Goal: Task Accomplishment & Management: Manage account settings

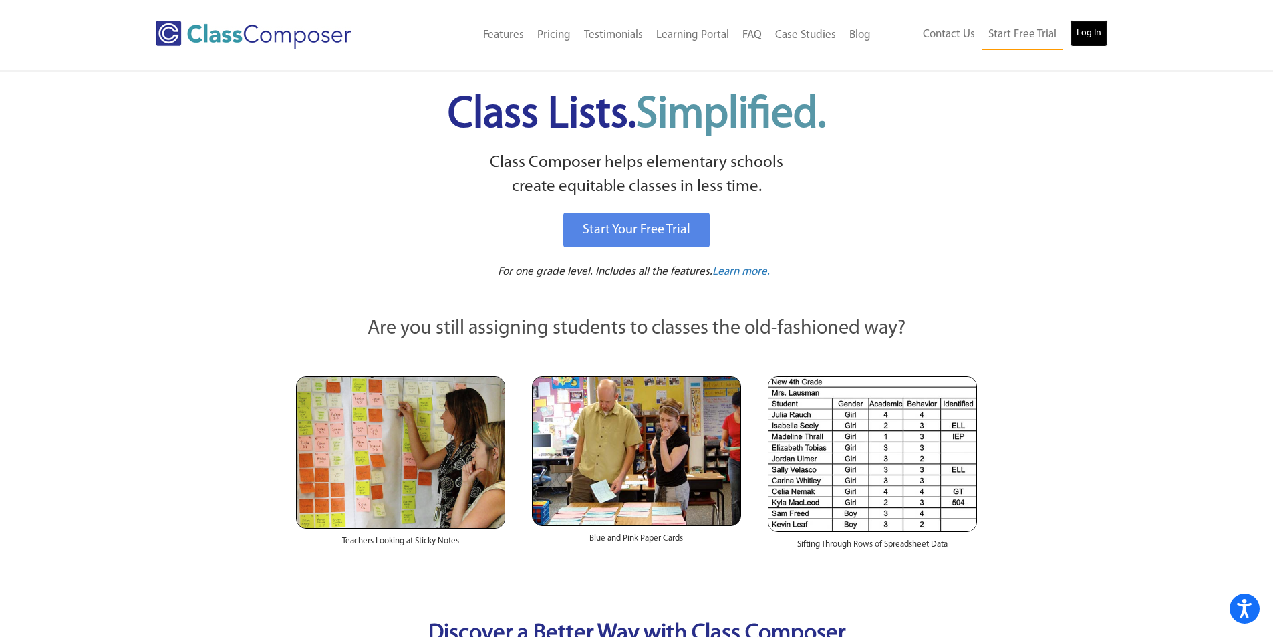
click at [1088, 35] on link "Log In" at bounding box center [1089, 33] width 38 height 27
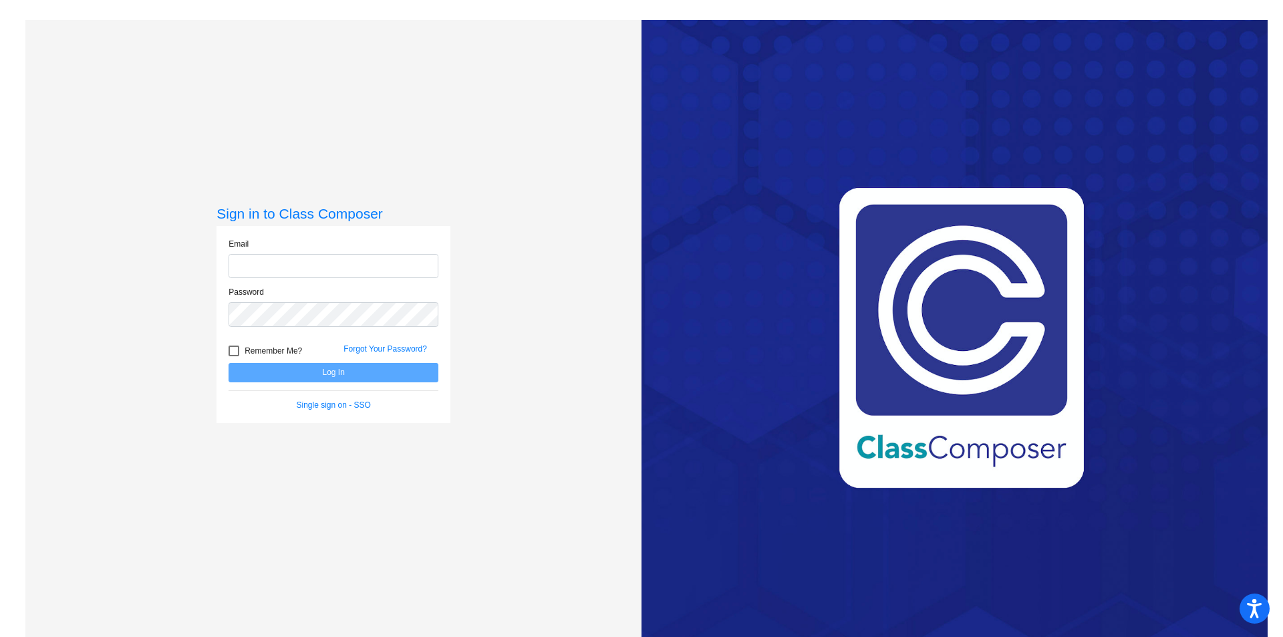
type input "[EMAIL_ADDRESS][PERSON_NAME][DOMAIN_NAME]"
click at [348, 377] on button "Log In" at bounding box center [333, 372] width 210 height 19
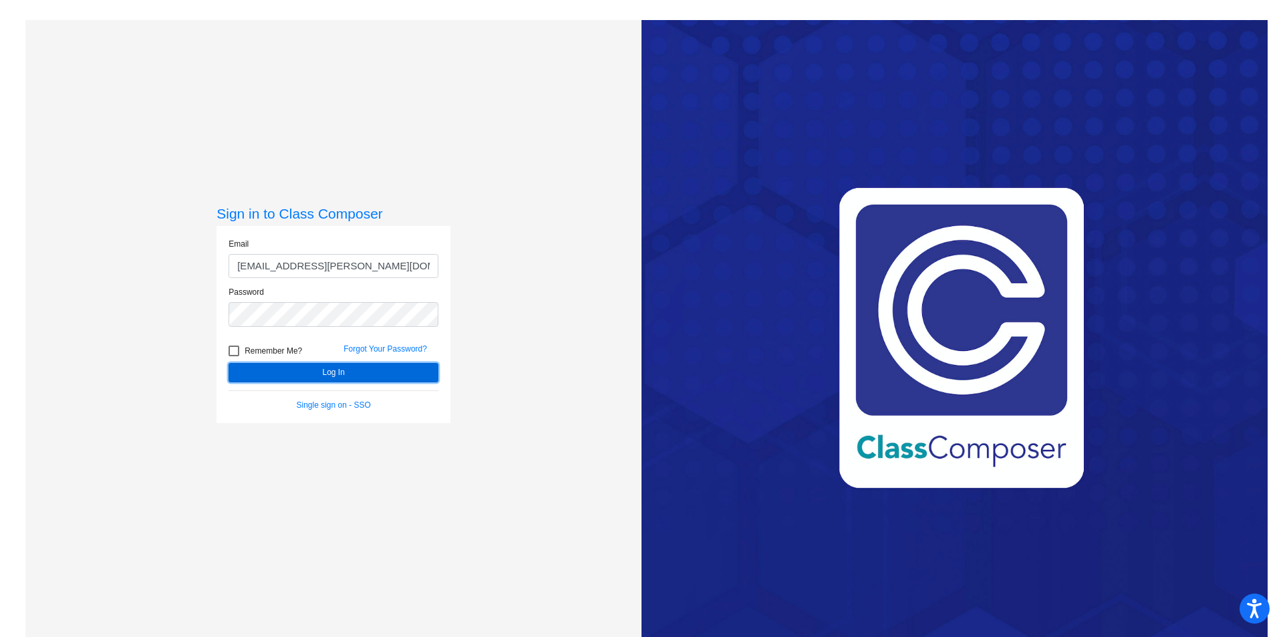
click at [338, 372] on button "Log In" at bounding box center [333, 372] width 210 height 19
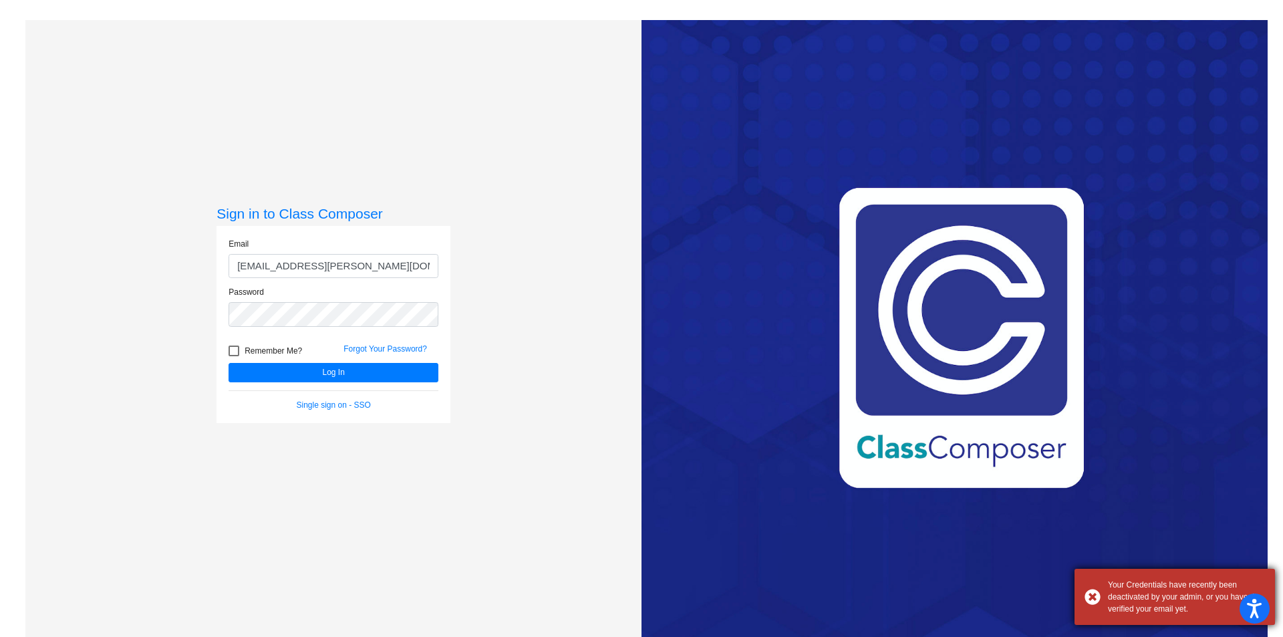
click at [1110, 587] on div "Your Credentials have recently been deactivated by your admin, or you haven’t v…" at bounding box center [1186, 597] width 157 height 36
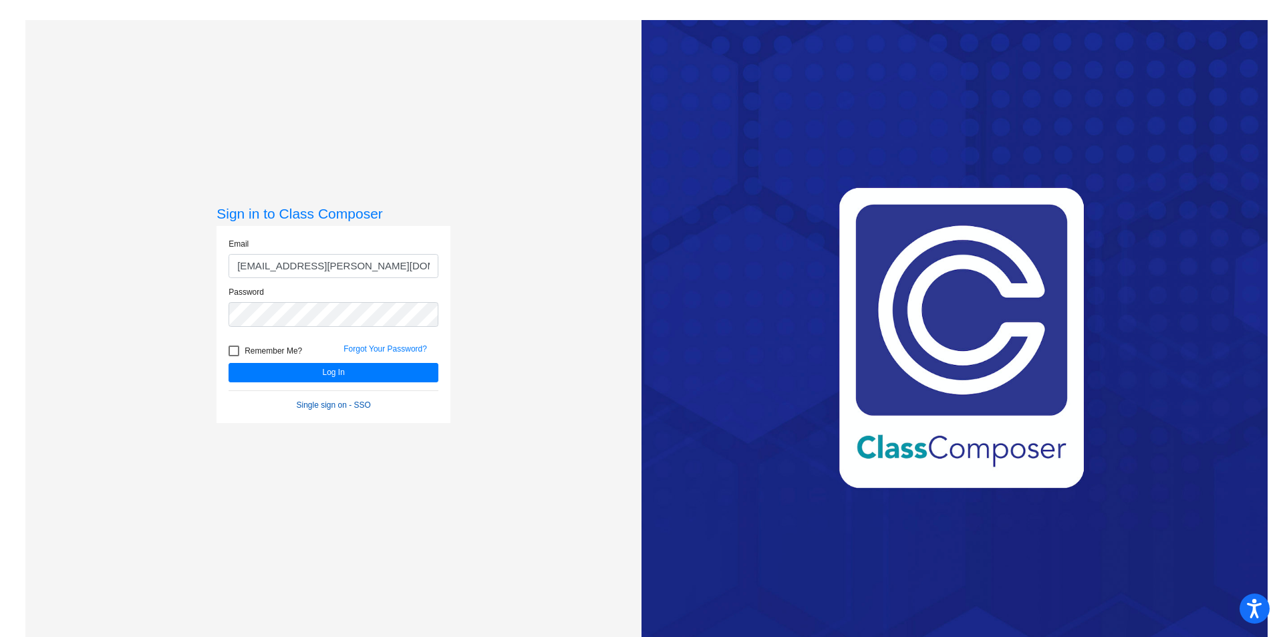
click at [327, 404] on link "Single sign on - SSO" at bounding box center [334, 404] width 74 height 9
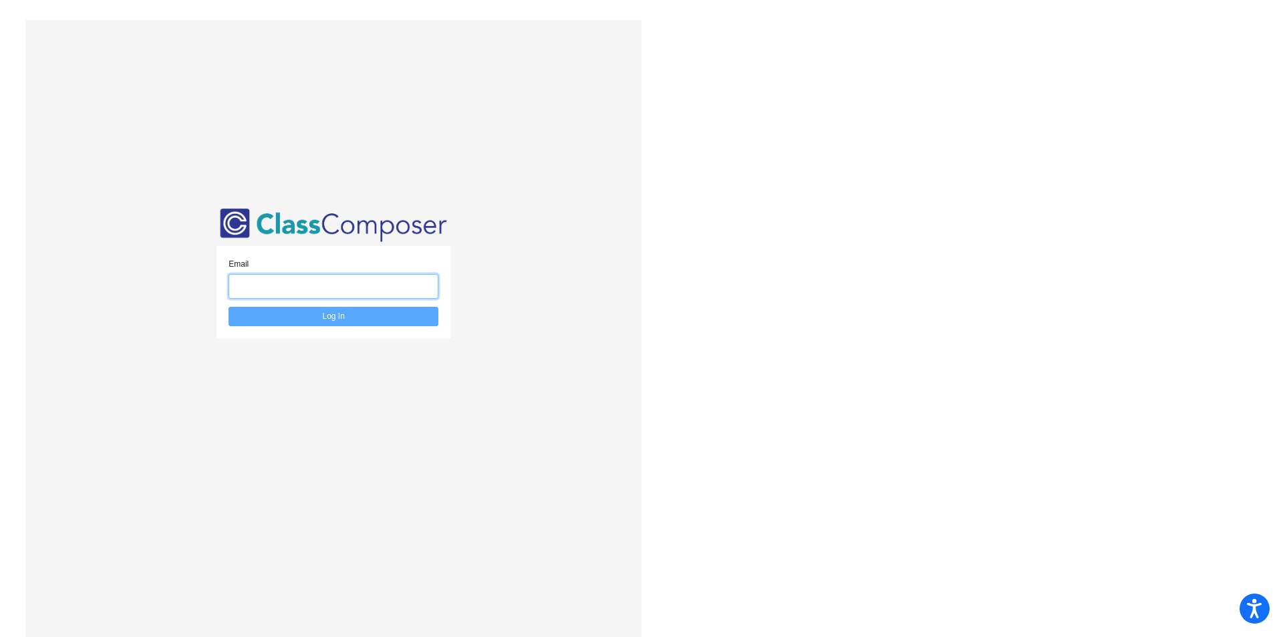
click at [323, 281] on input "email" at bounding box center [333, 286] width 210 height 25
type input "[EMAIL_ADDRESS][PERSON_NAME][DOMAIN_NAME]"
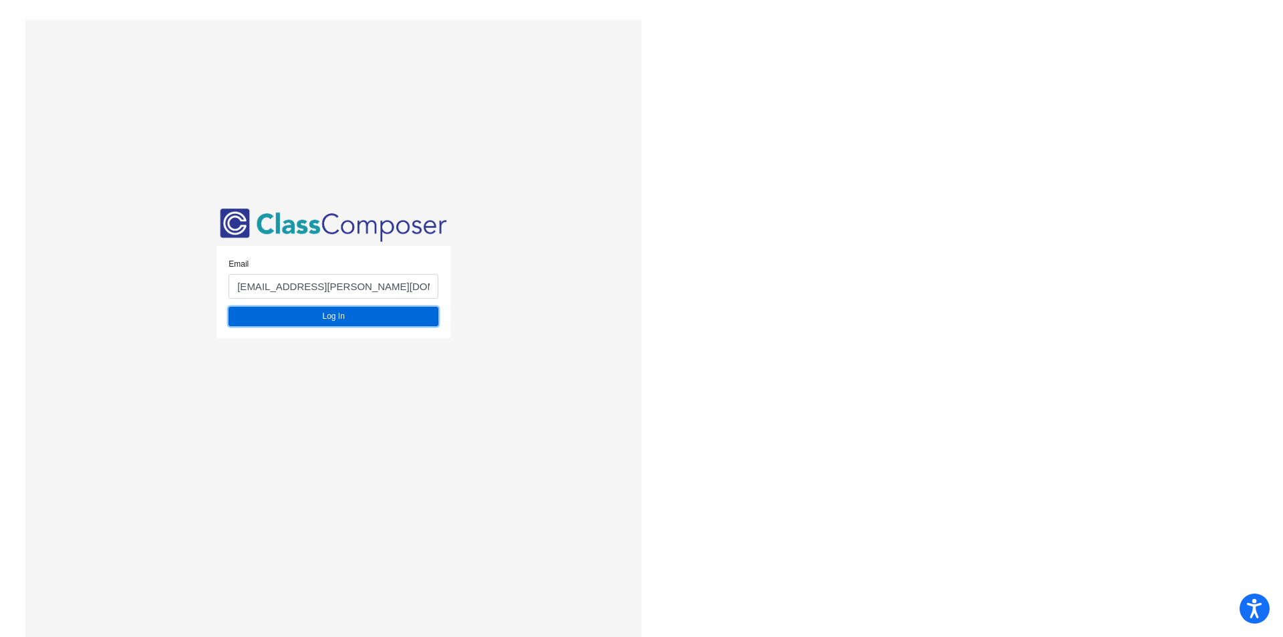
click at [341, 314] on button "Log In" at bounding box center [333, 316] width 210 height 19
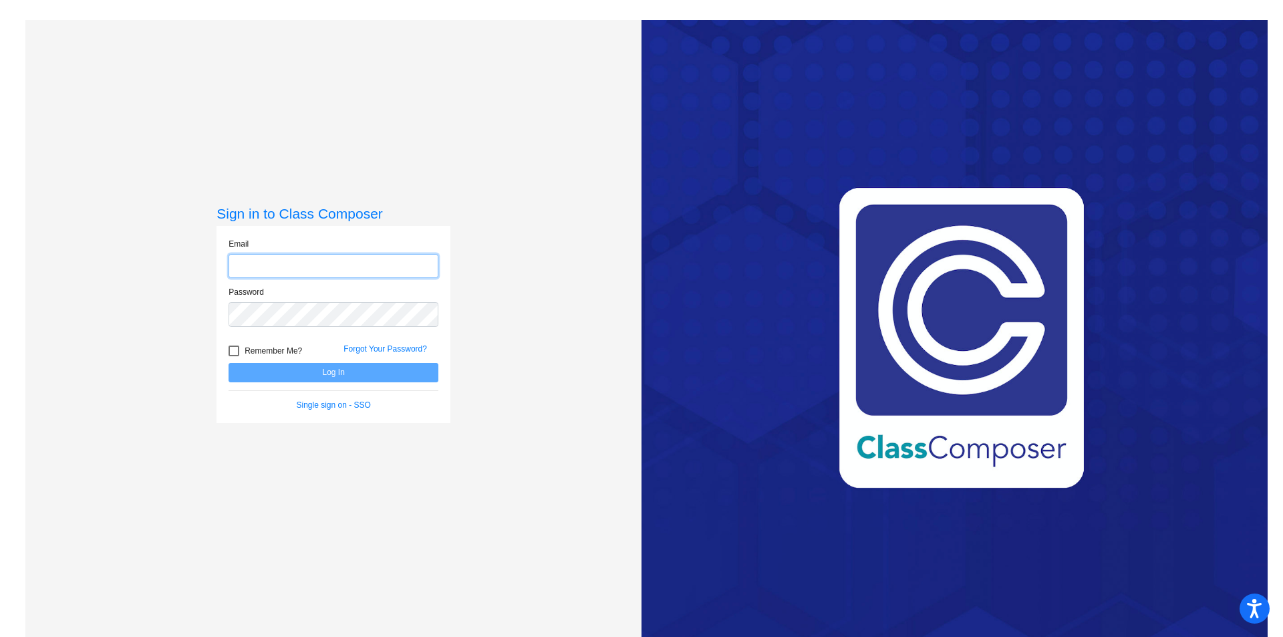
click at [262, 276] on input "email" at bounding box center [333, 266] width 210 height 25
click at [261, 265] on input "email" at bounding box center [333, 266] width 210 height 25
type input "binnsb@hudson.k12.oh.us"
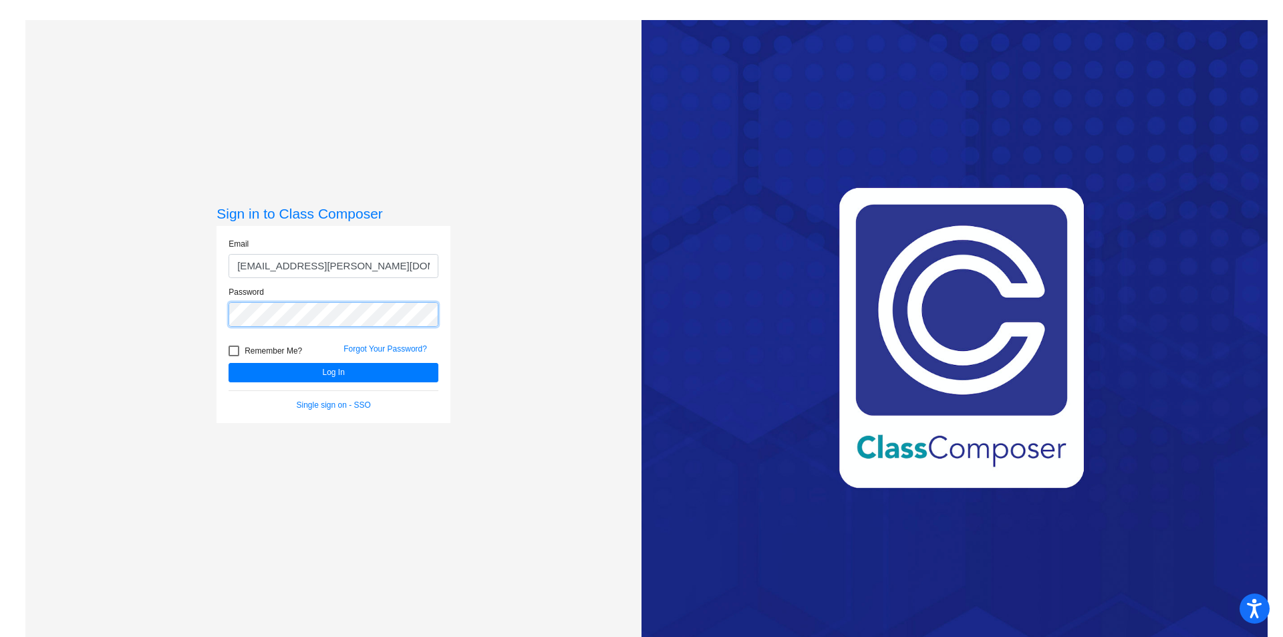
click at [228, 363] on button "Log In" at bounding box center [333, 372] width 210 height 19
click at [387, 350] on link "Forgot Your Password?" at bounding box center [385, 348] width 84 height 9
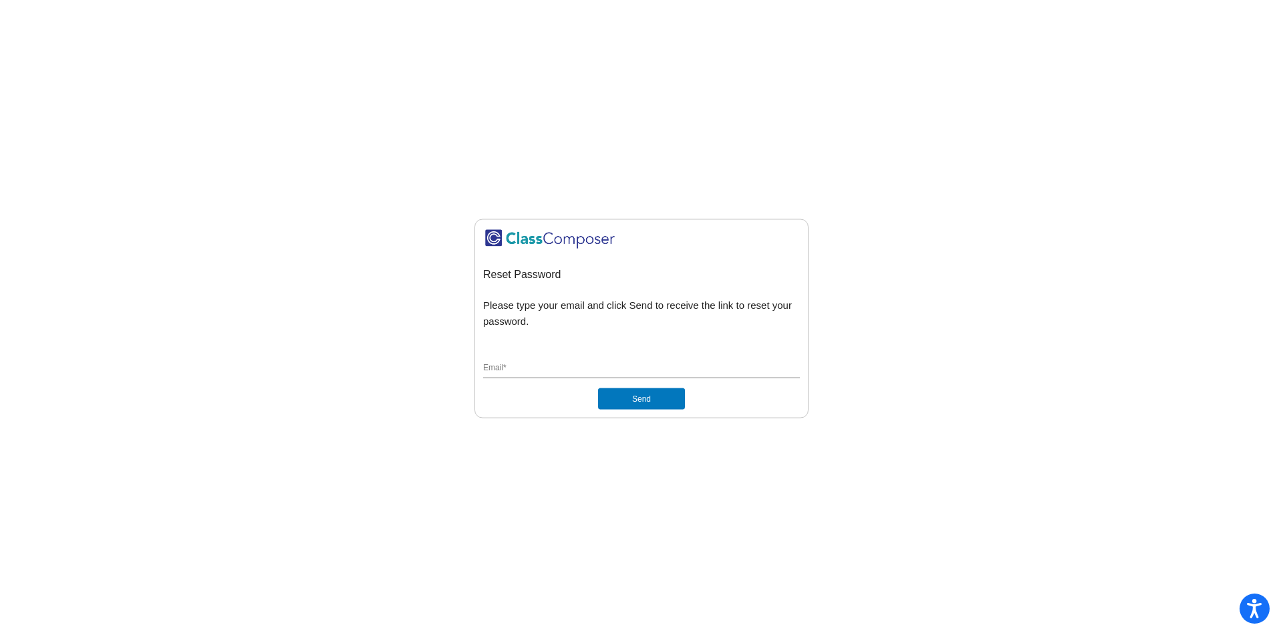
click at [556, 365] on input "Email *" at bounding box center [641, 369] width 317 height 12
type input "binnsb@hudson.k12.oh.us"
click at [641, 401] on button "Send" at bounding box center [641, 398] width 87 height 21
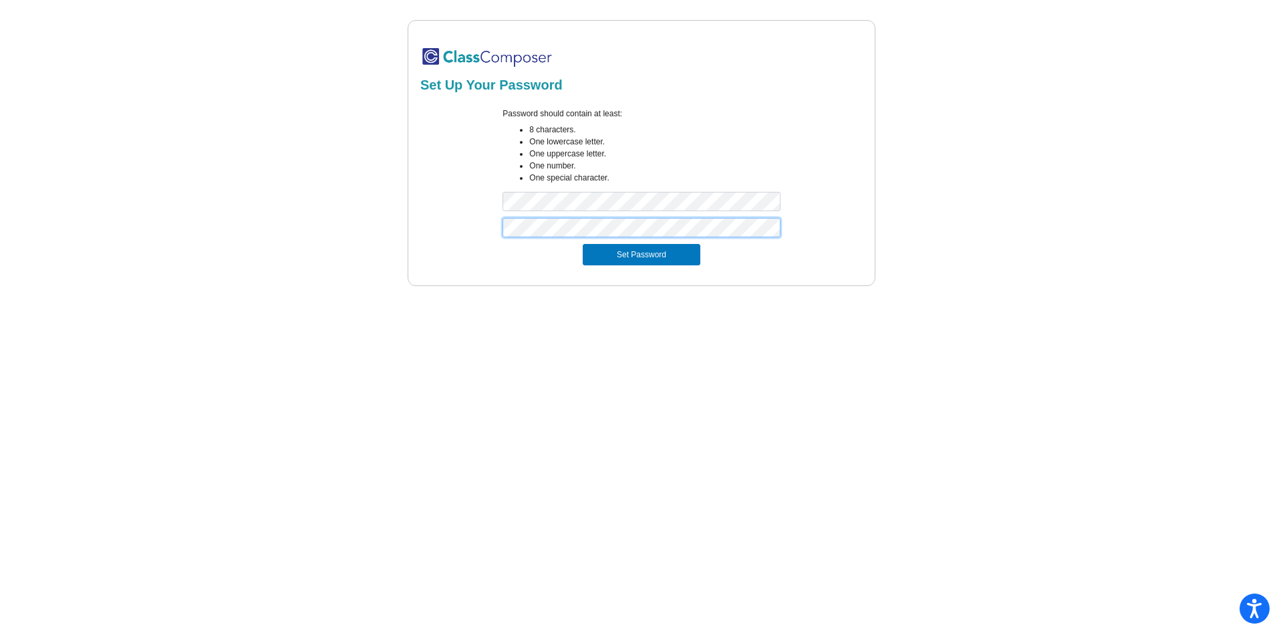
click at [583, 244] on button "Set Password" at bounding box center [642, 254] width 118 height 21
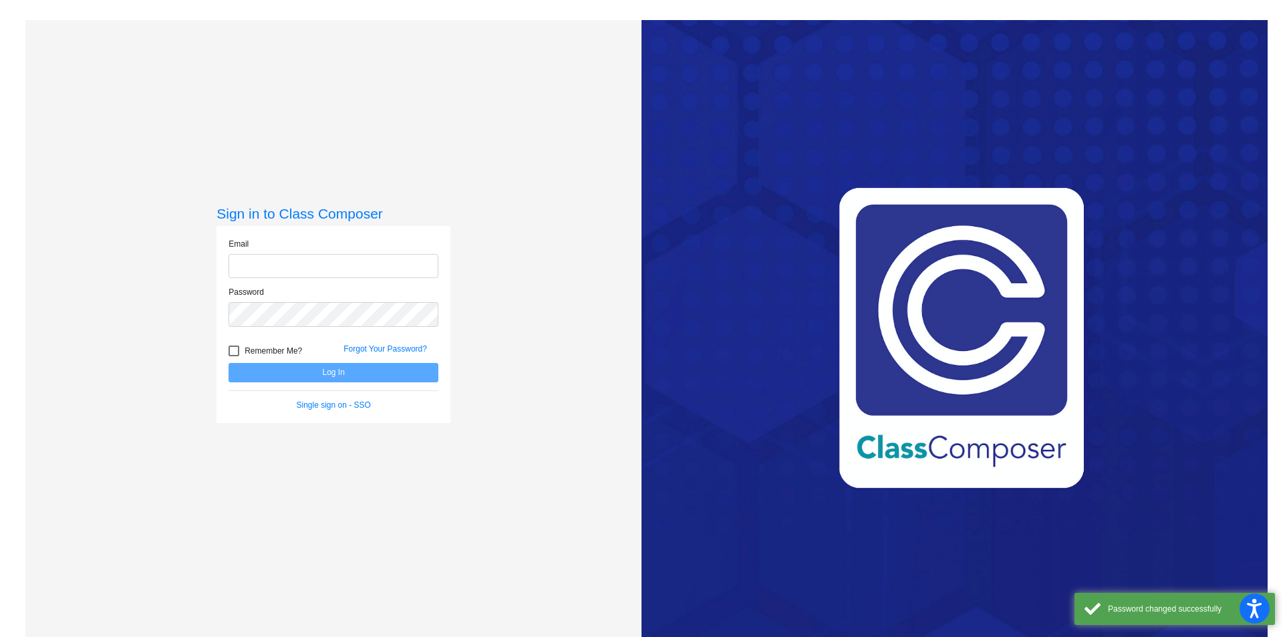
type input "[EMAIL_ADDRESS][PERSON_NAME][DOMAIN_NAME]"
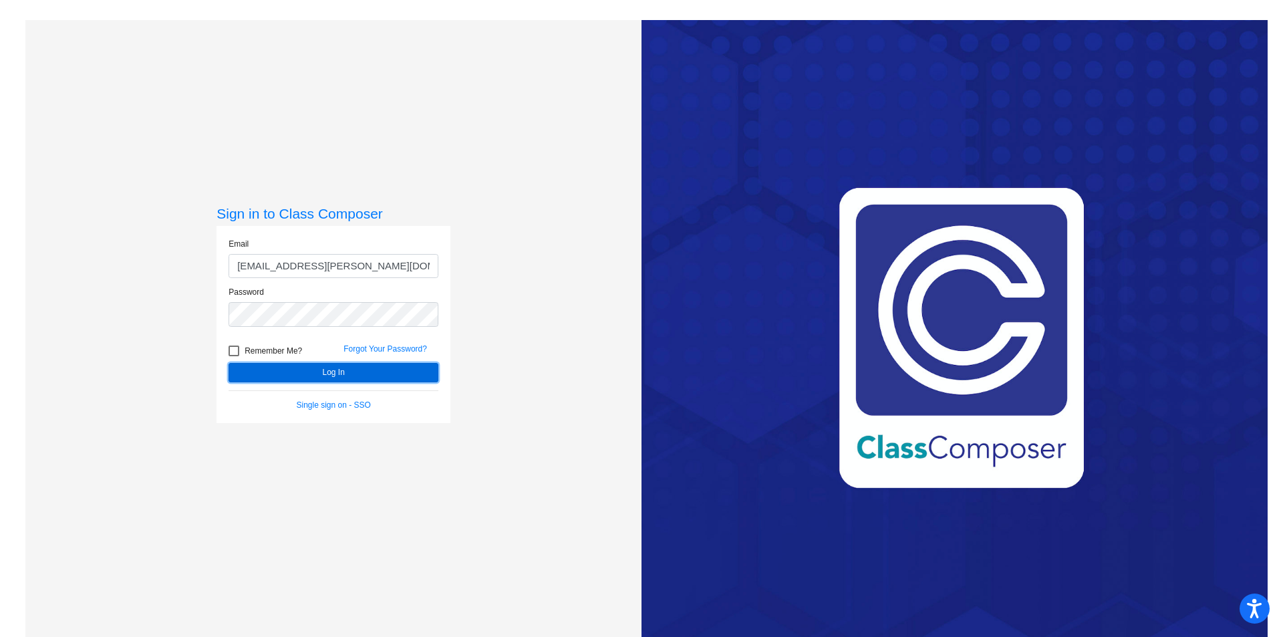
click at [344, 373] on button "Log In" at bounding box center [333, 372] width 210 height 19
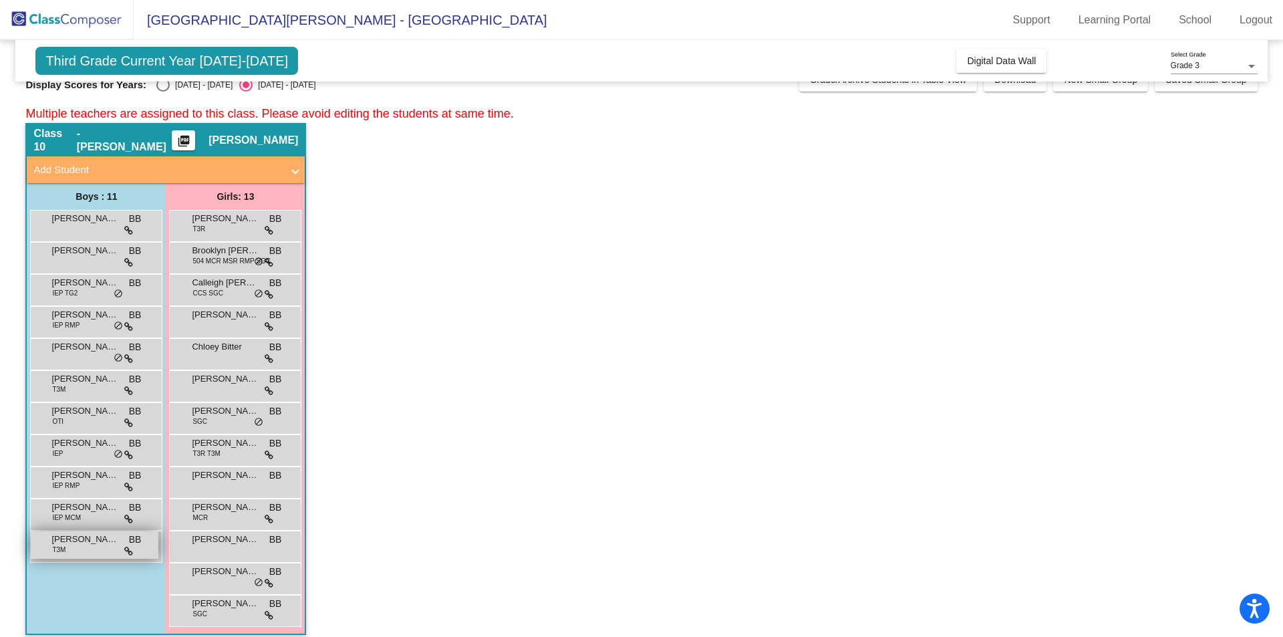
scroll to position [33, 0]
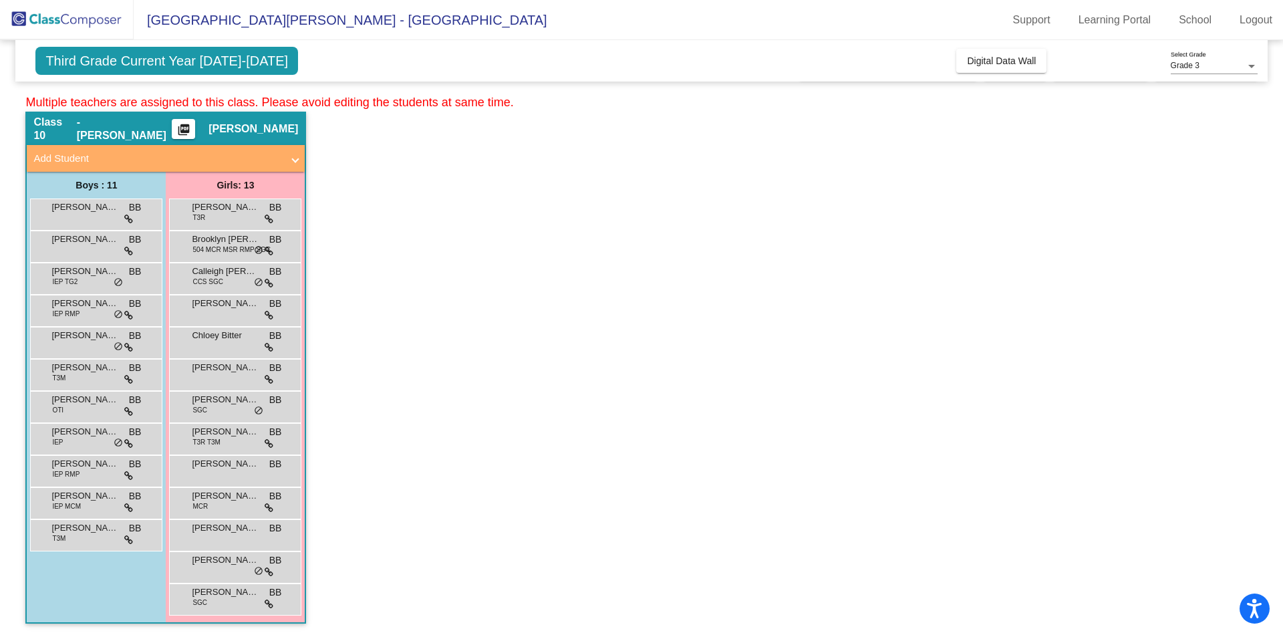
click at [192, 126] on mat-icon "picture_as_pdf" at bounding box center [184, 132] width 16 height 19
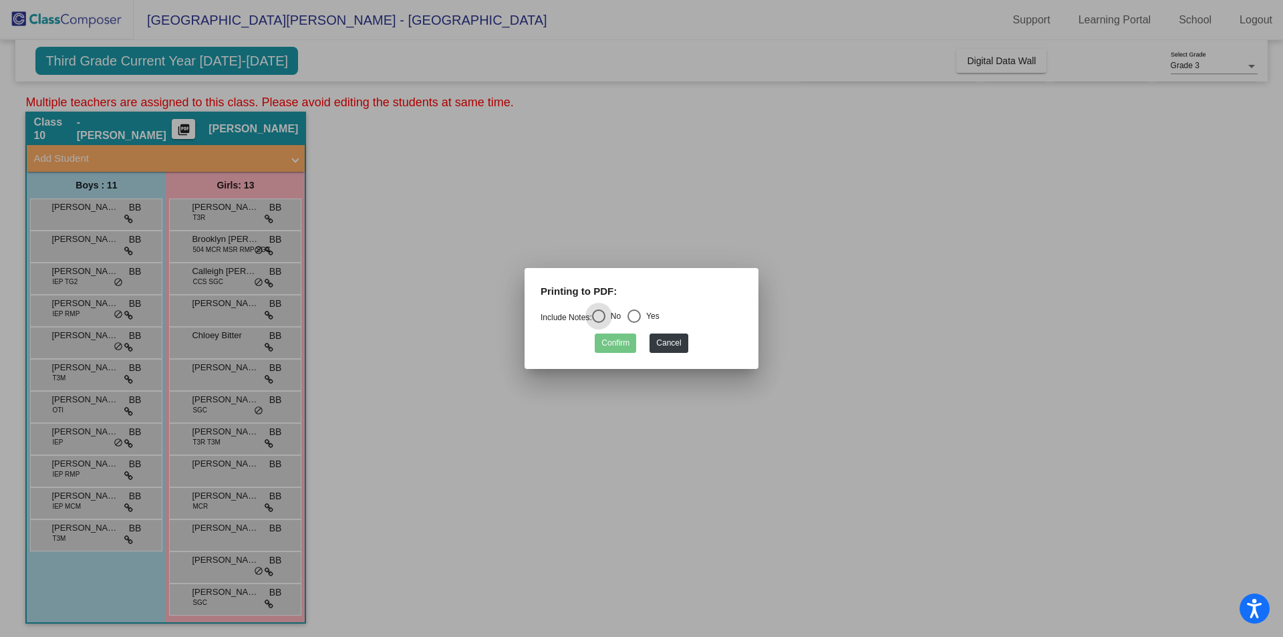
click at [636, 314] on div "Select an option" at bounding box center [633, 315] width 13 height 13
click at [634, 323] on input "Yes" at bounding box center [633, 323] width 1 height 1
radio input "true"
click at [616, 344] on button "Confirm" at bounding box center [615, 342] width 41 height 19
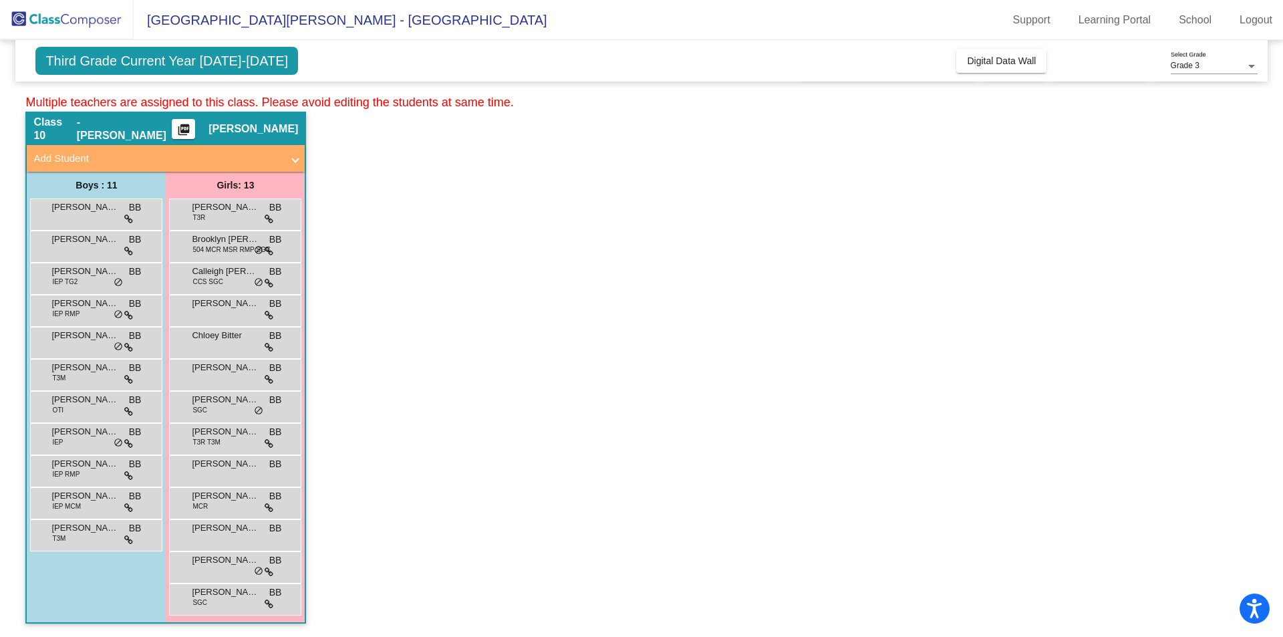
click at [244, 67] on span "Third Grade Current Year 2025-2026" at bounding box center [166, 61] width 263 height 28
click at [112, 56] on span "Third Grade Current Year 2025-2026" at bounding box center [166, 61] width 263 height 28
click at [1255, 66] on div at bounding box center [1251, 65] width 12 height 9
click at [1253, 66] on span "Grade 3" at bounding box center [1214, 66] width 87 height 24
click at [1252, 66] on div at bounding box center [1251, 66] width 7 height 3
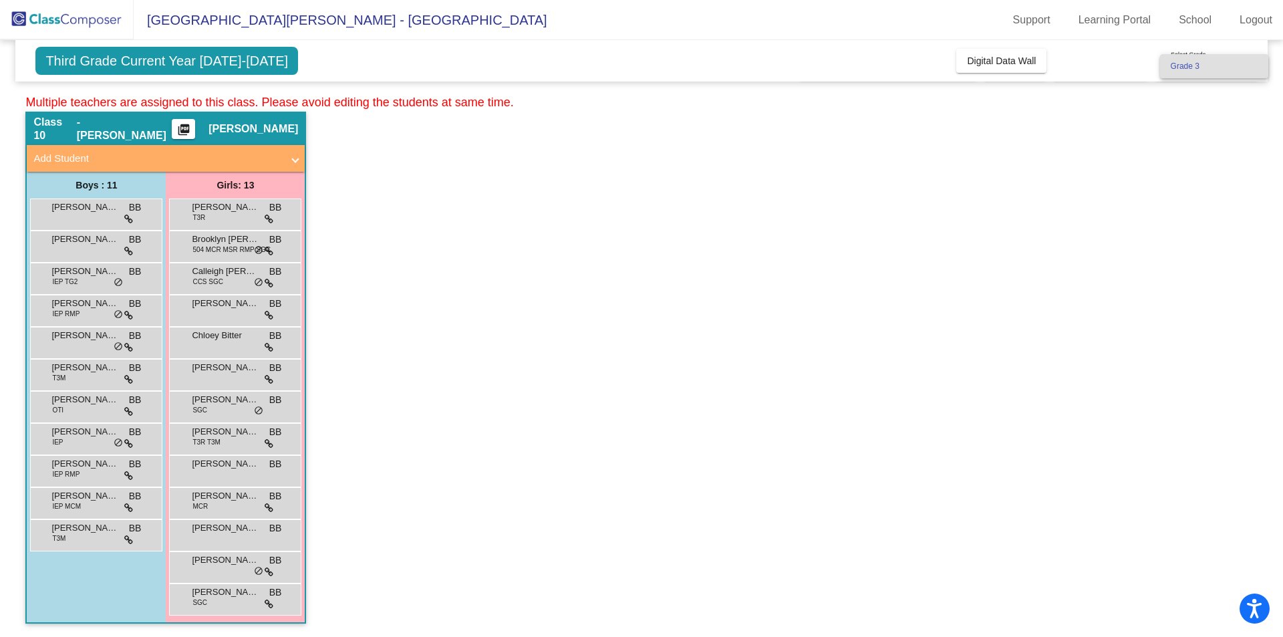
click at [1199, 49] on div at bounding box center [641, 318] width 1283 height 637
click at [1195, 54] on div "Grade 3 Select Grade" at bounding box center [1214, 62] width 87 height 23
click at [1195, 54] on span "Grade 3" at bounding box center [1214, 66] width 87 height 24
click at [104, 15] on img at bounding box center [67, 19] width 134 height 39
click at [300, 24] on span "East Woods Intermediate School - Beth" at bounding box center [341, 19] width 414 height 21
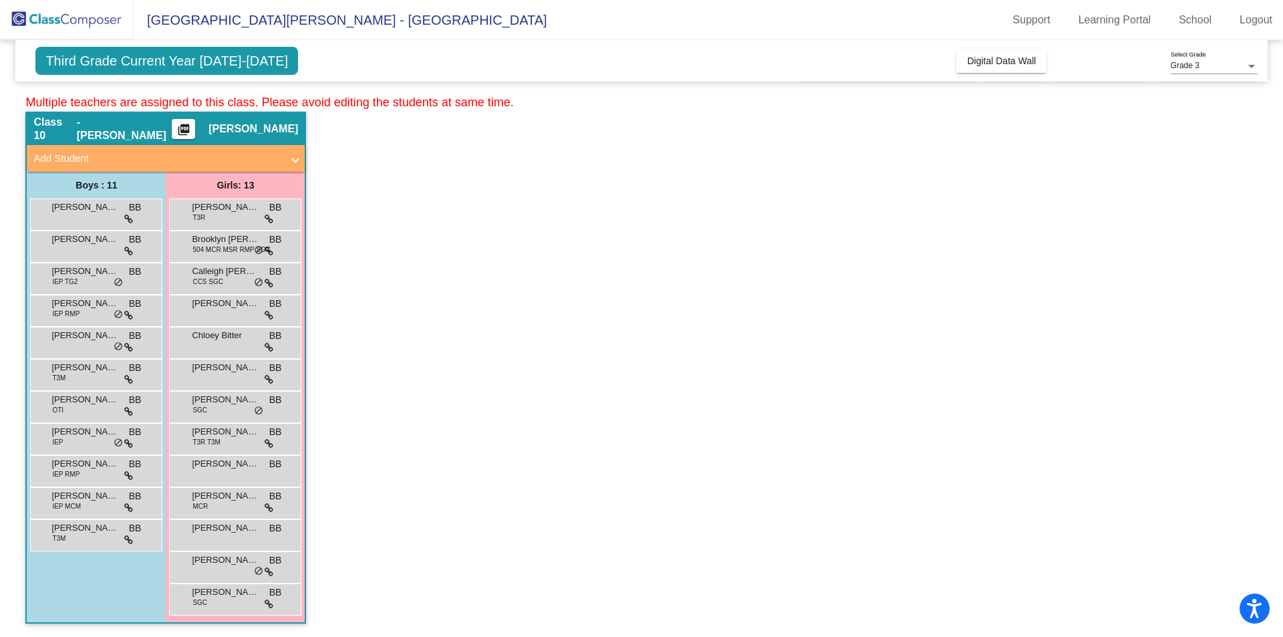
click at [235, 53] on span "Third Grade Current Year 2025-2026" at bounding box center [166, 61] width 263 height 28
click at [294, 157] on span at bounding box center [295, 158] width 5 height 15
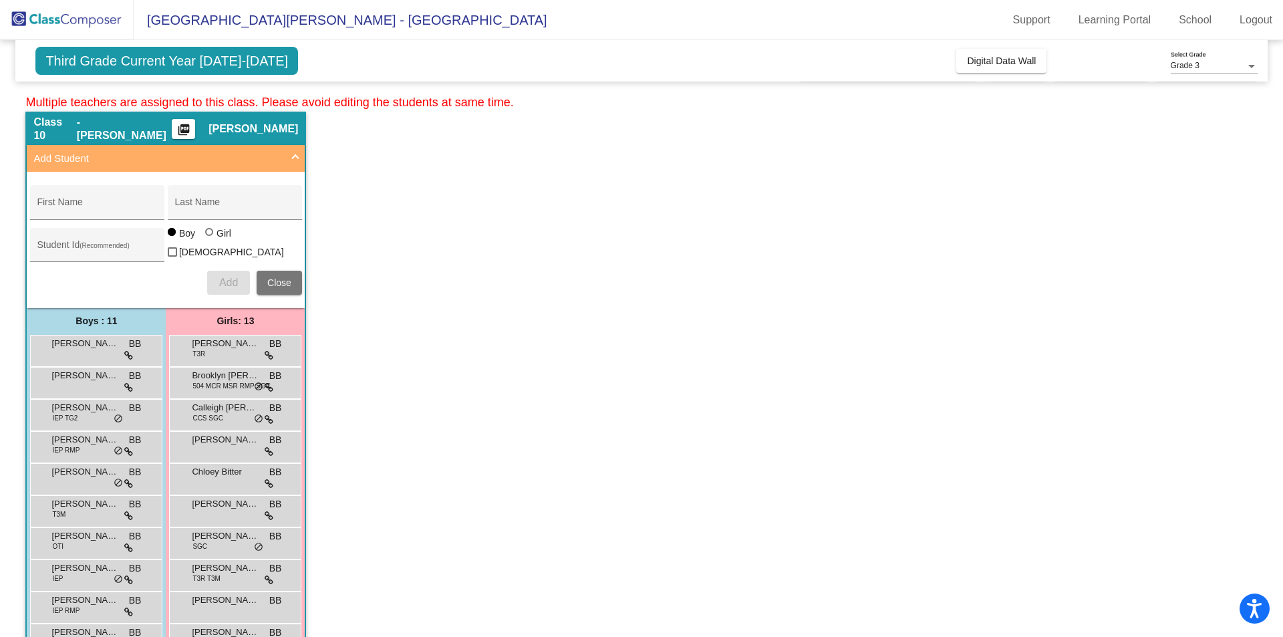
click at [294, 157] on span at bounding box center [295, 158] width 5 height 15
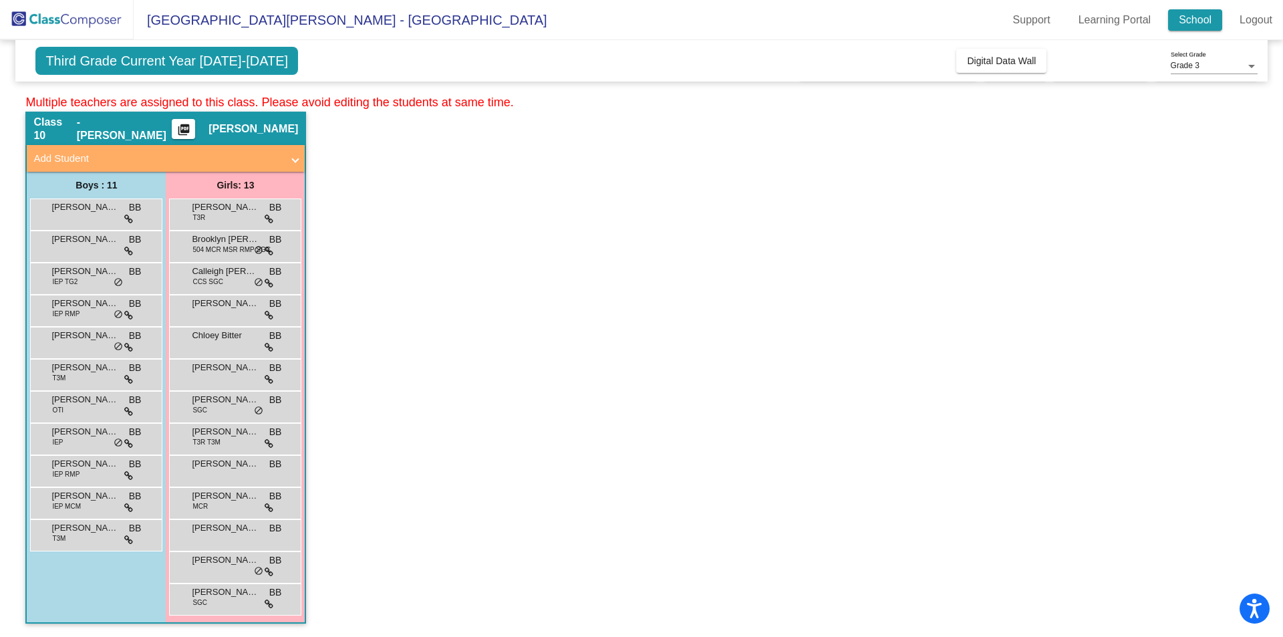
click at [1193, 21] on link "School" at bounding box center [1195, 19] width 54 height 21
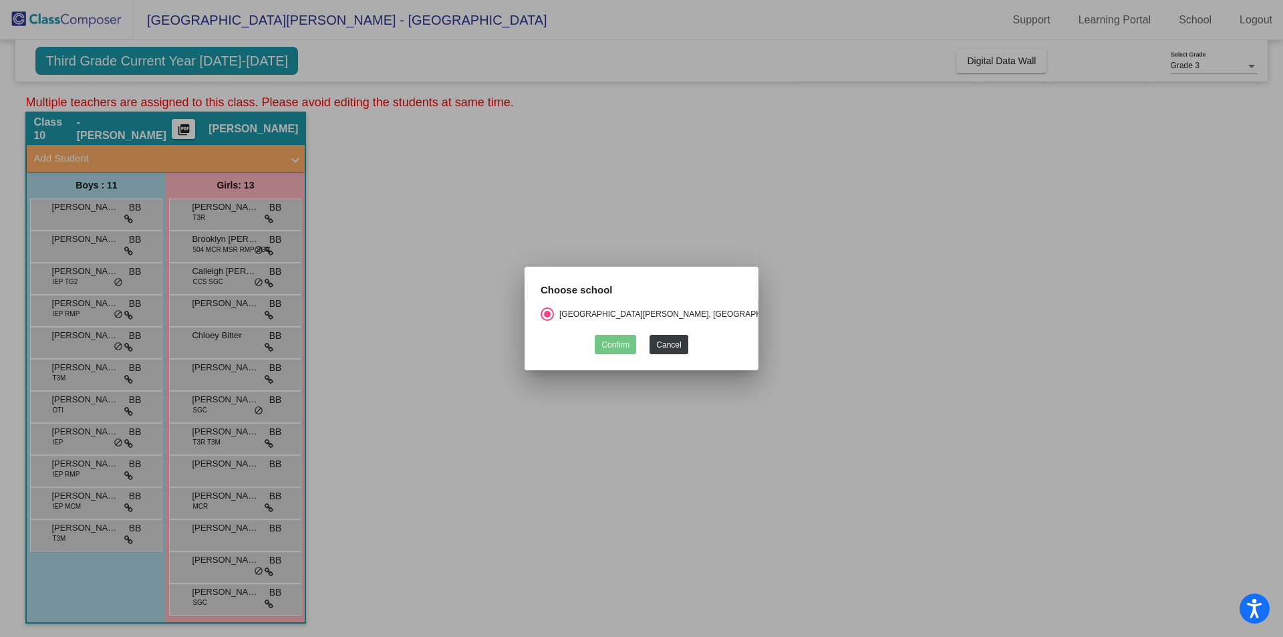
click at [59, 23] on div at bounding box center [641, 318] width 1283 height 637
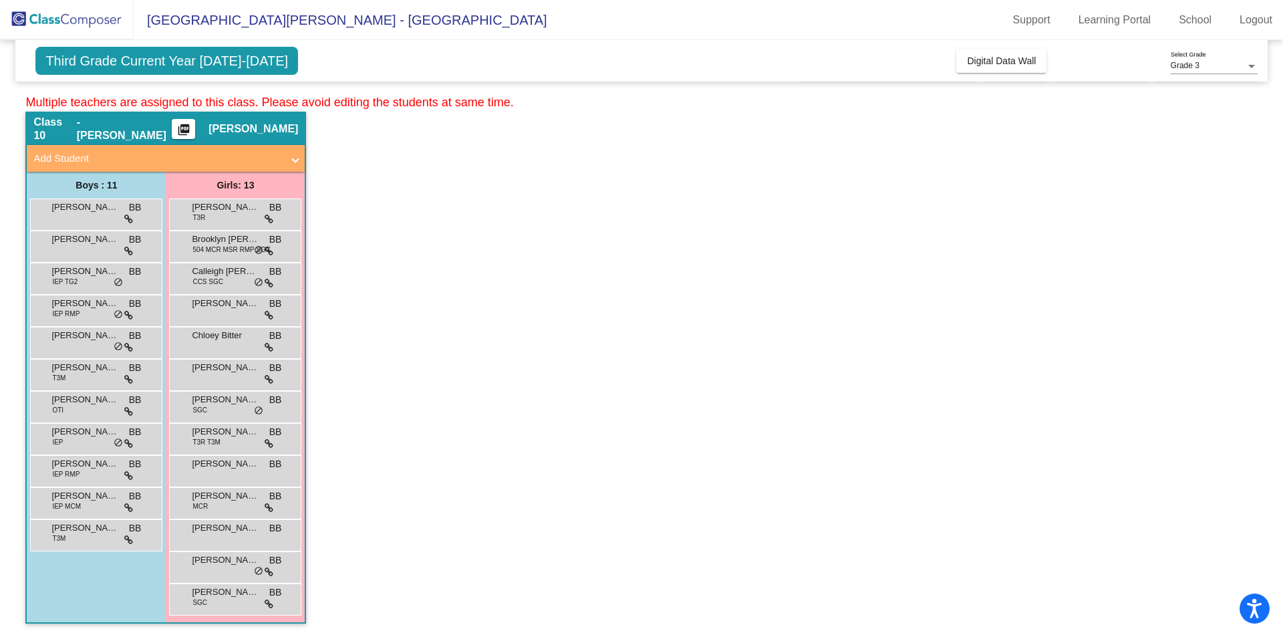
click at [59, 23] on img at bounding box center [67, 19] width 134 height 39
click at [92, 222] on div "Alexander Leone BB lock do_not_disturb_alt" at bounding box center [95, 212] width 128 height 27
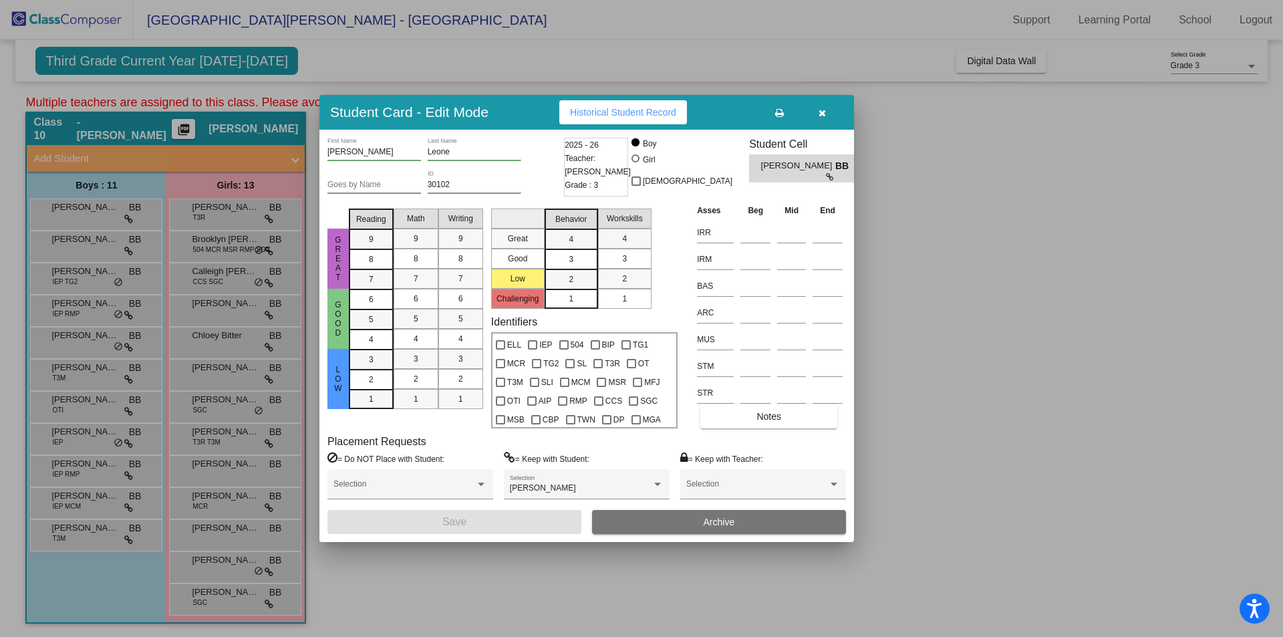
click at [644, 109] on span "Historical Student Record" at bounding box center [623, 112] width 106 height 11
click at [821, 116] on icon "button" at bounding box center [821, 112] width 7 height 9
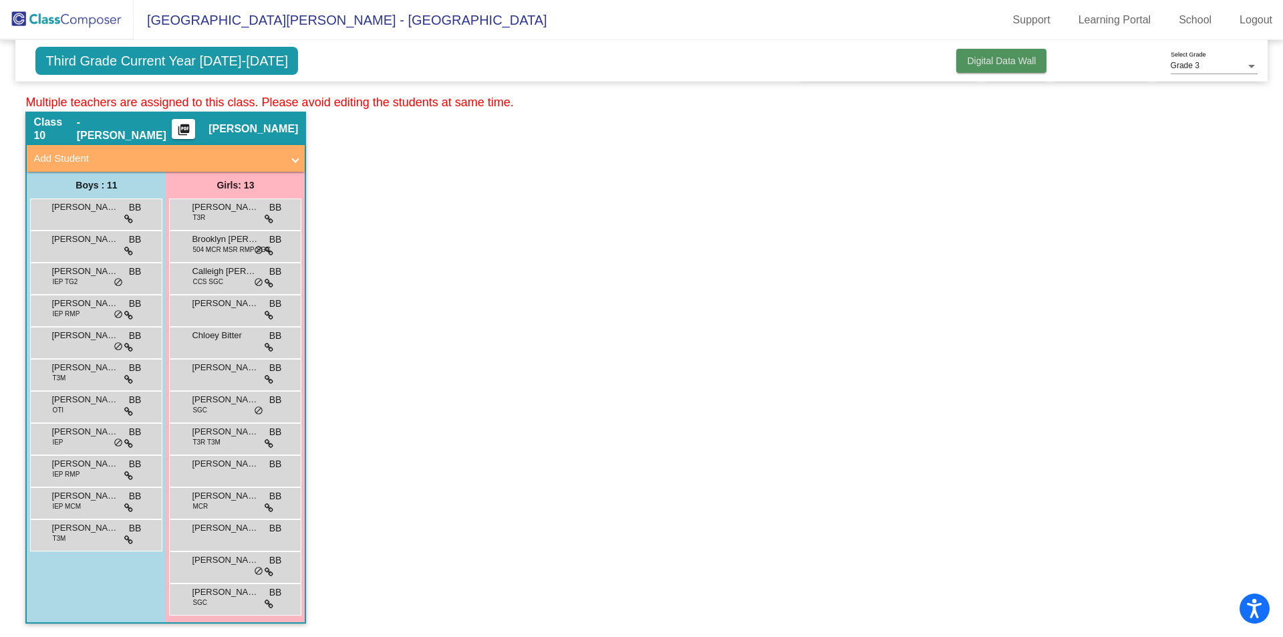
click at [1014, 56] on span "Digital Data Wall" at bounding box center [1001, 60] width 69 height 11
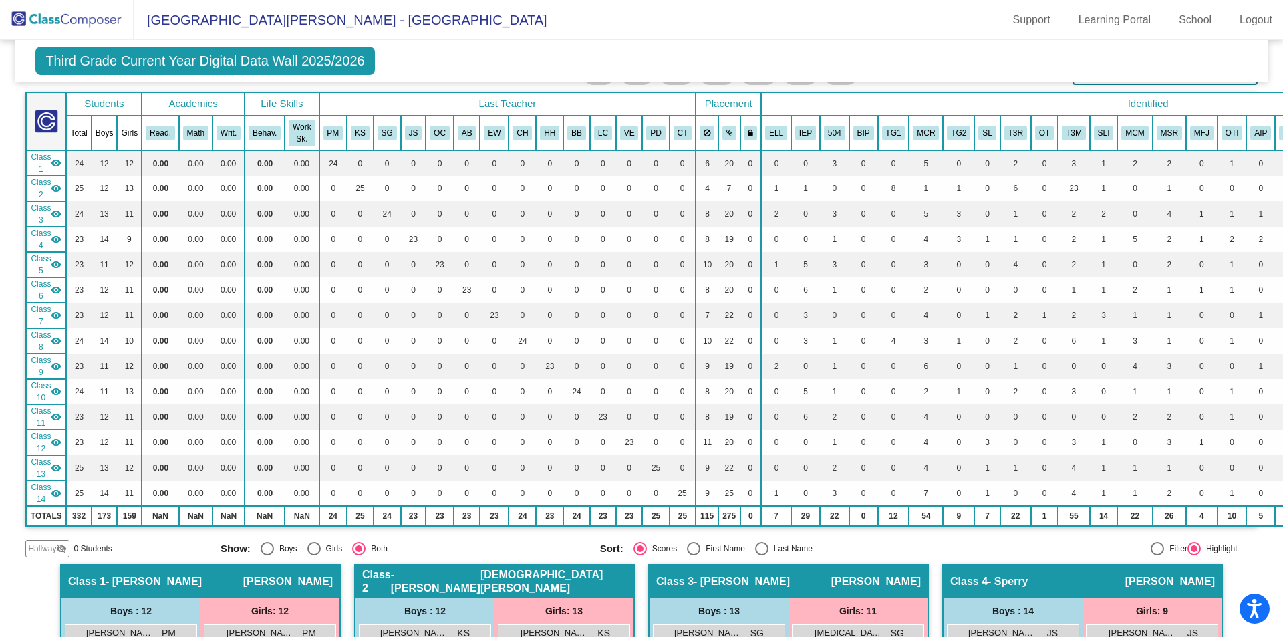
scroll to position [0, 0]
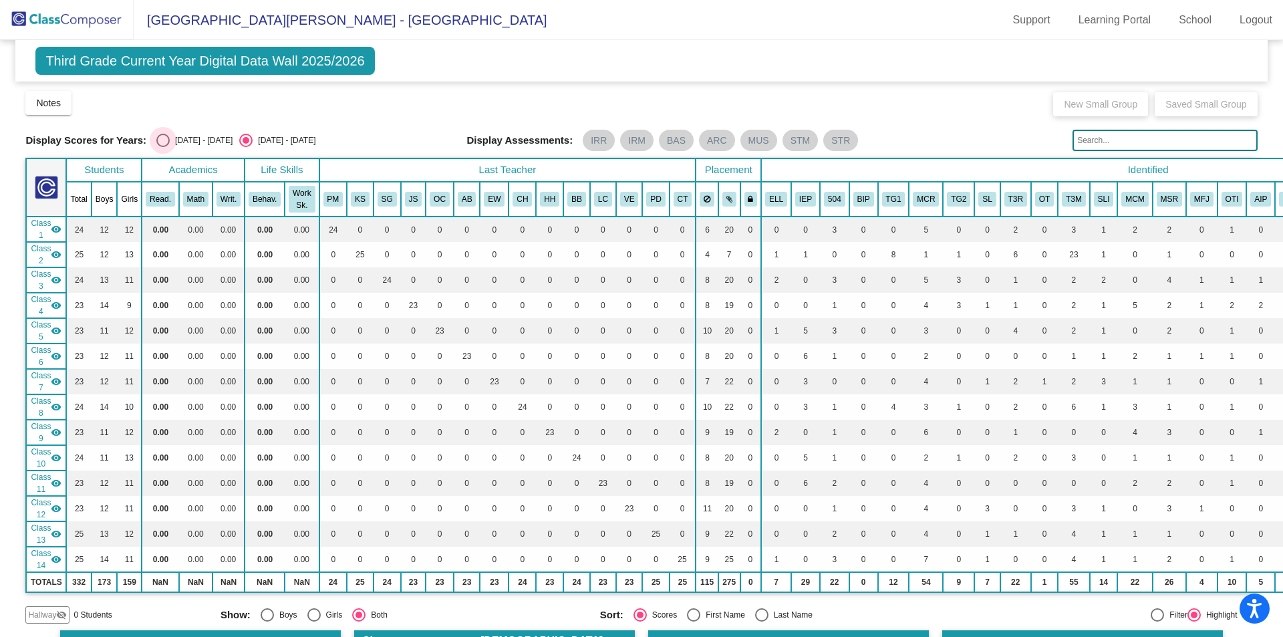
click at [166, 138] on div "Select an option" at bounding box center [162, 140] width 13 height 13
click at [163, 147] on input "2024 - 2025" at bounding box center [162, 147] width 1 height 1
radio input "true"
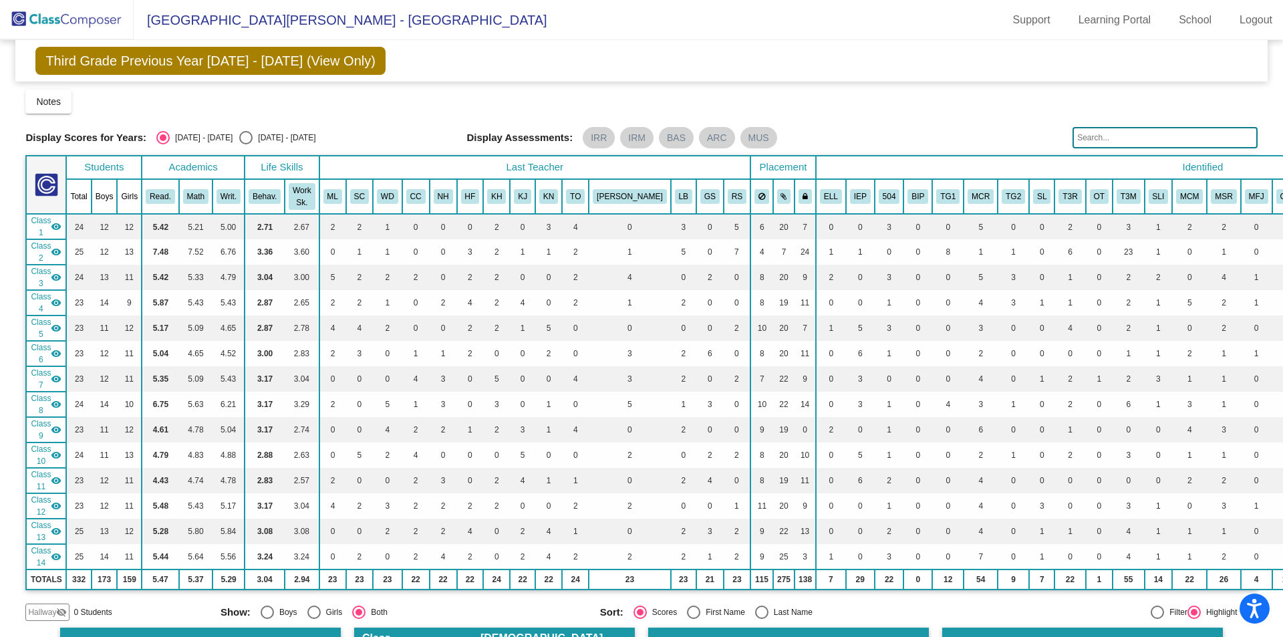
click at [51, 225] on mat-icon "visibility" at bounding box center [56, 226] width 11 height 11
click at [51, 225] on mat-icon "visibility_off" at bounding box center [56, 226] width 11 height 11
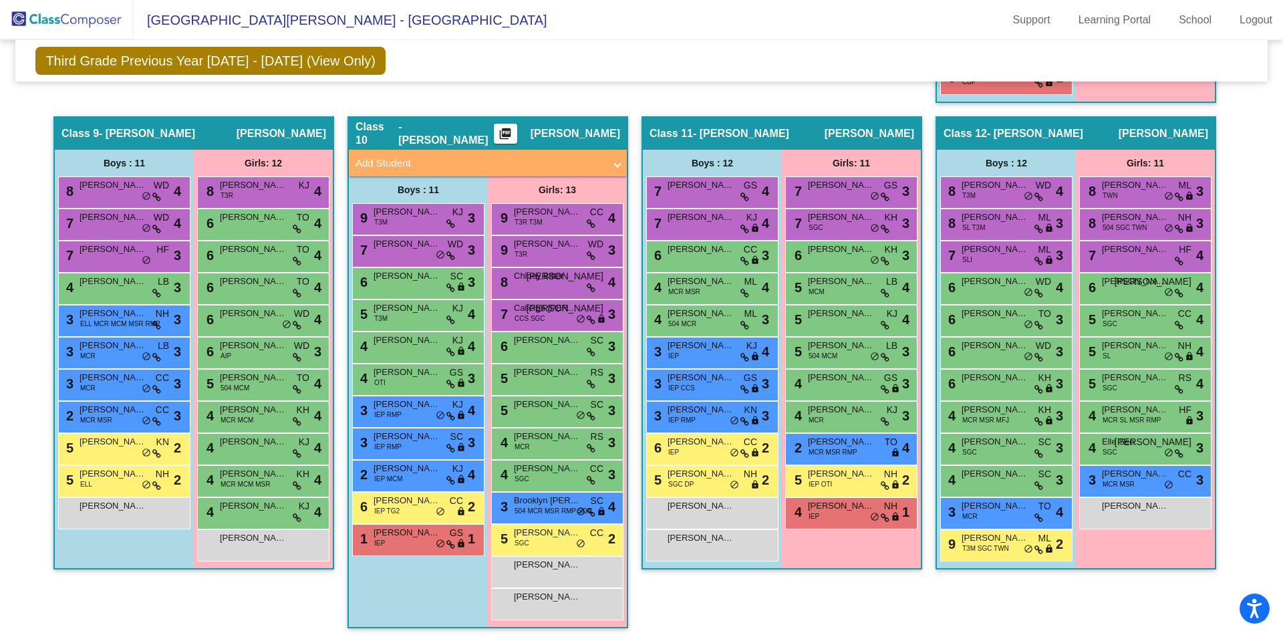
scroll to position [1603, 0]
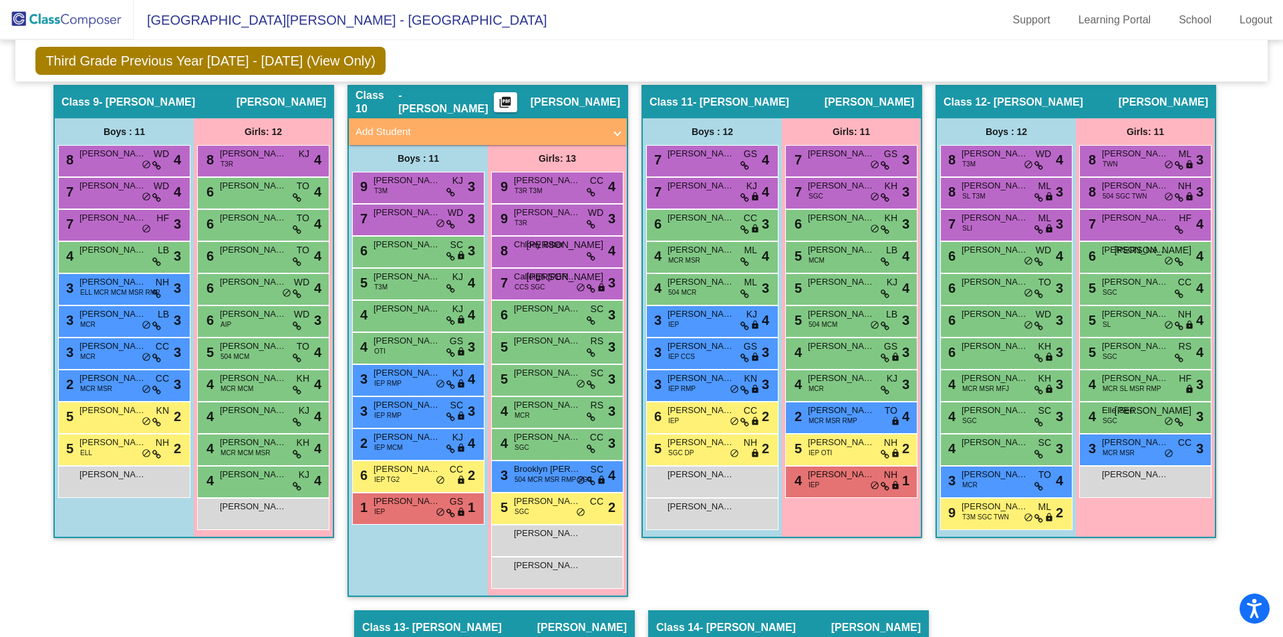
click at [513, 99] on mat-icon "picture_as_pdf" at bounding box center [505, 105] width 16 height 19
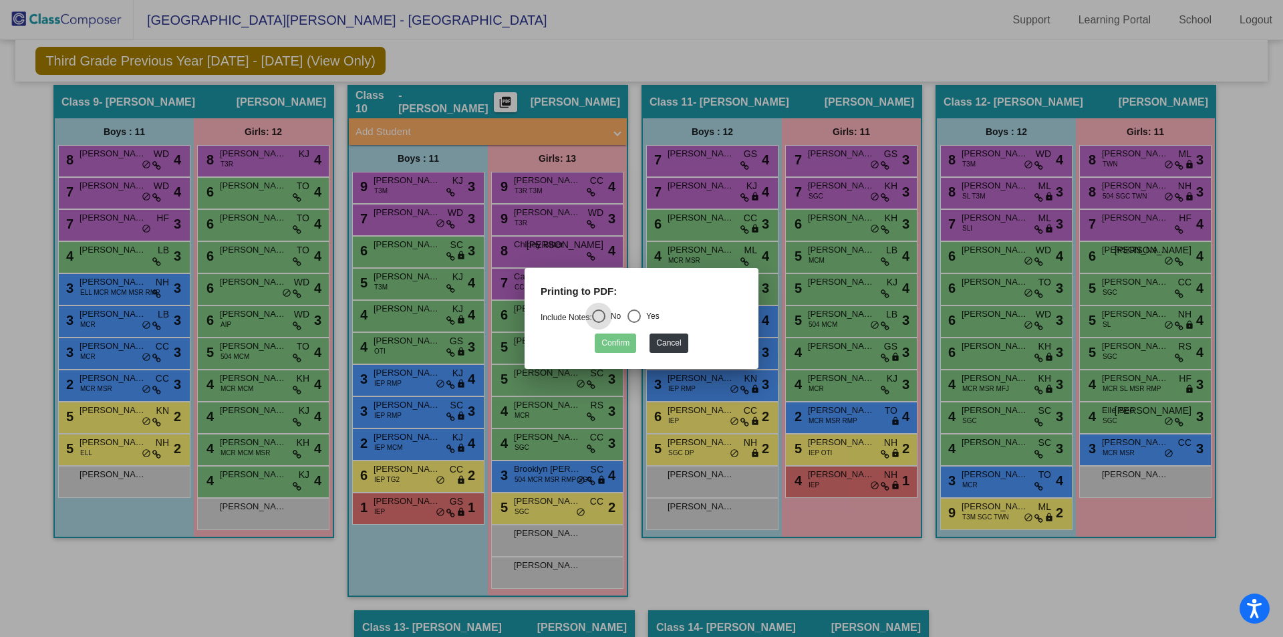
click at [641, 312] on div "Select an option" at bounding box center [633, 315] width 13 height 13
click at [634, 323] on input "Yes" at bounding box center [633, 323] width 1 height 1
radio input "true"
click at [627, 342] on button "Confirm" at bounding box center [615, 342] width 41 height 19
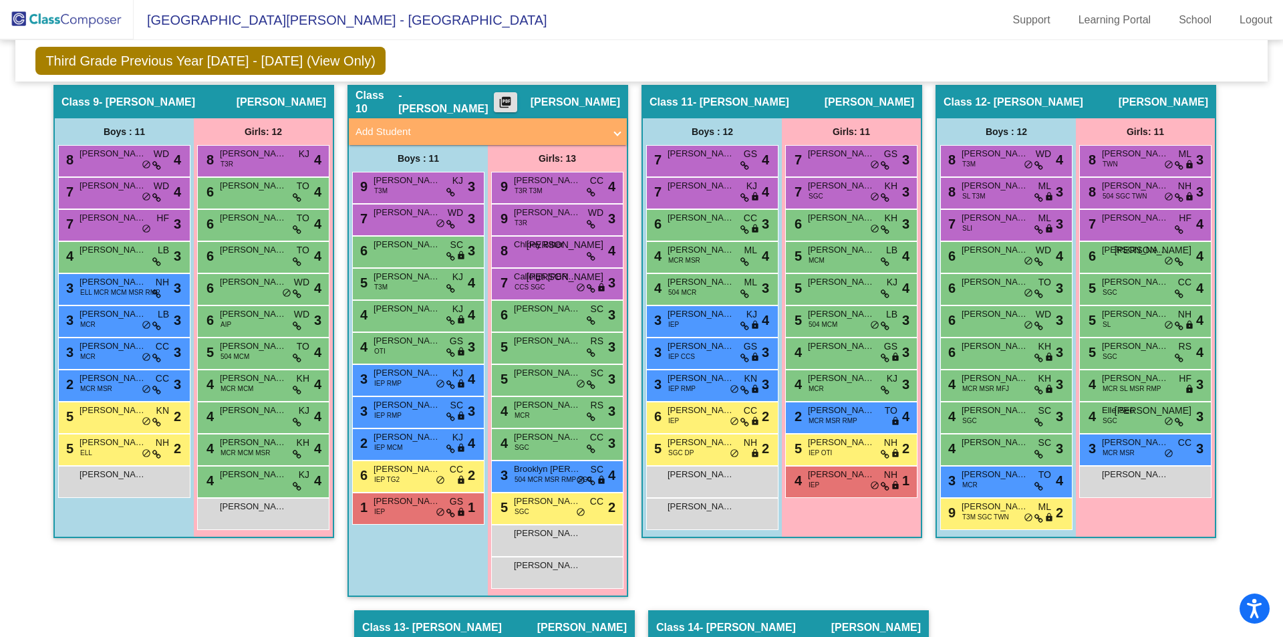
click at [446, 95] on div "Class 10 - Binns picture_as_pdf Beth Binns" at bounding box center [488, 102] width 278 height 32
click at [444, 136] on mat-panel-title "Add Student" at bounding box center [479, 131] width 249 height 15
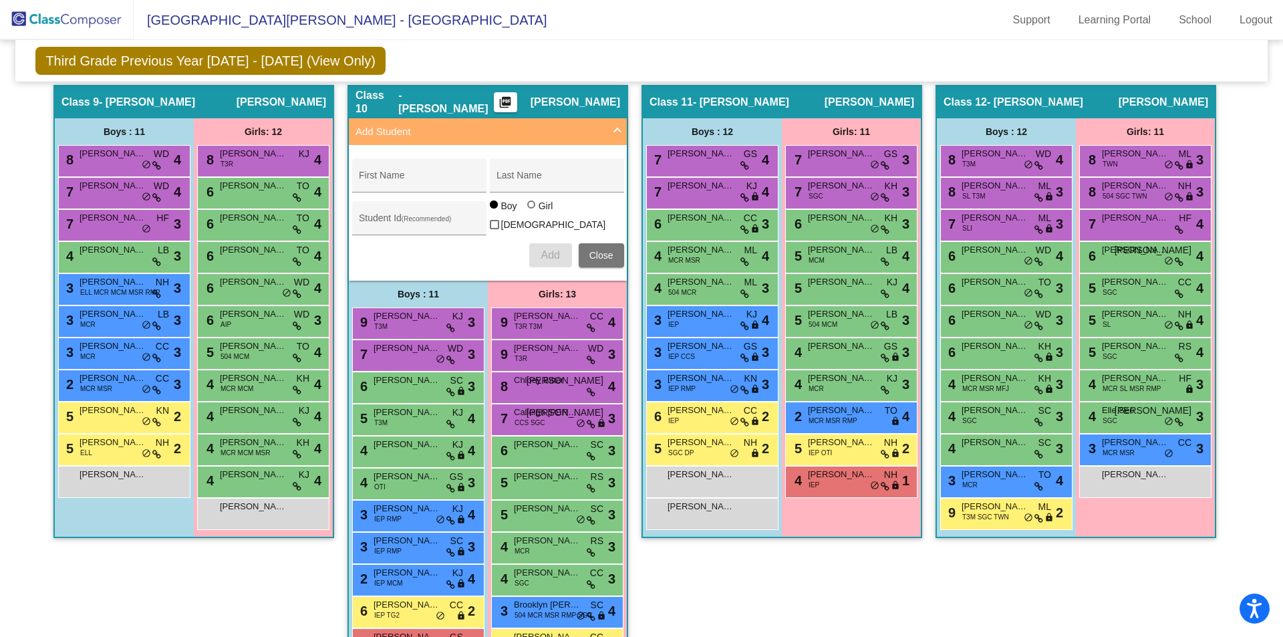
click at [444, 136] on mat-panel-title "Add Student" at bounding box center [479, 131] width 249 height 15
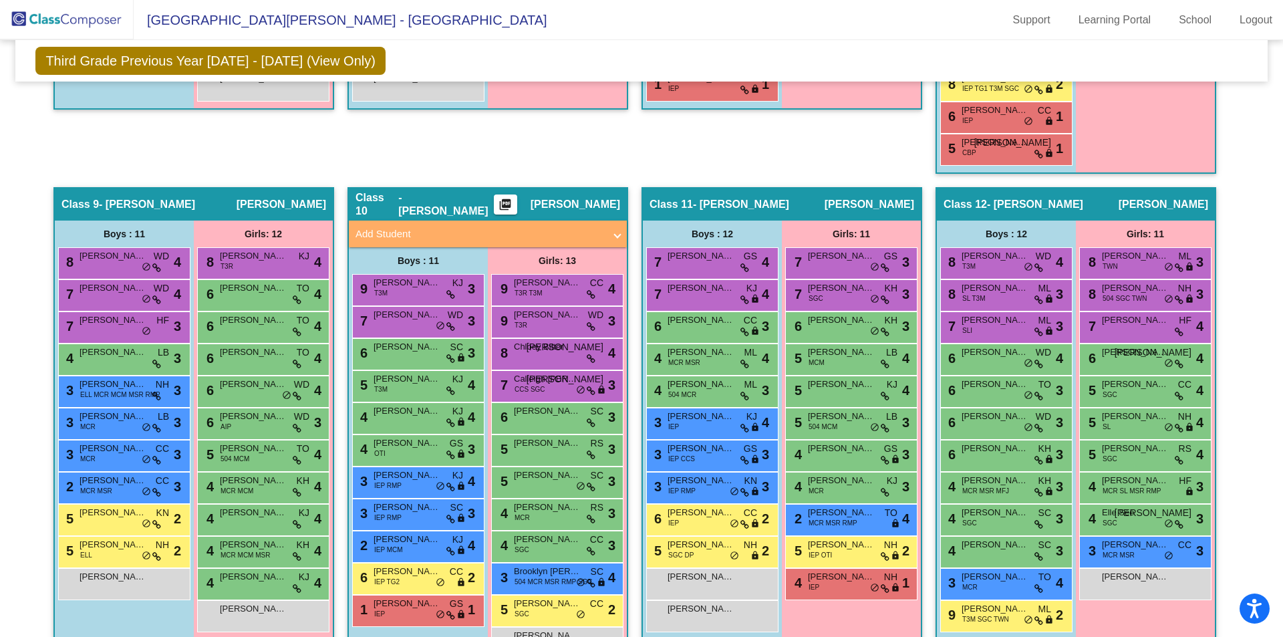
scroll to position [1537, 0]
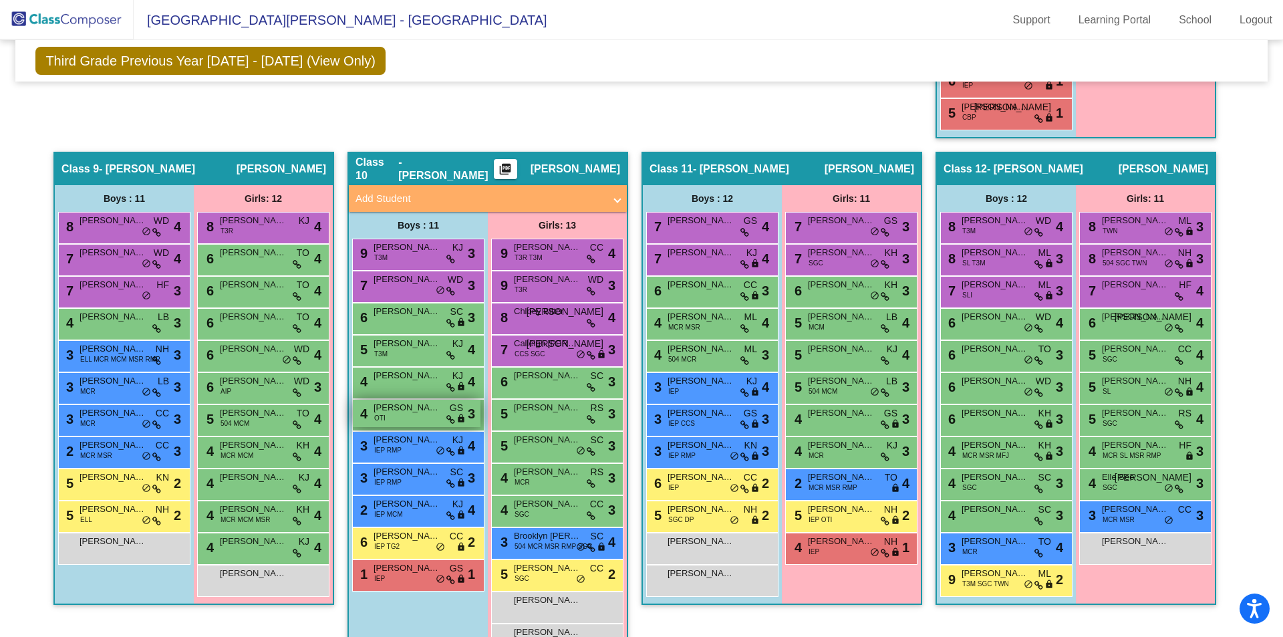
click at [403, 410] on span "Mark Badziong" at bounding box center [406, 407] width 67 height 13
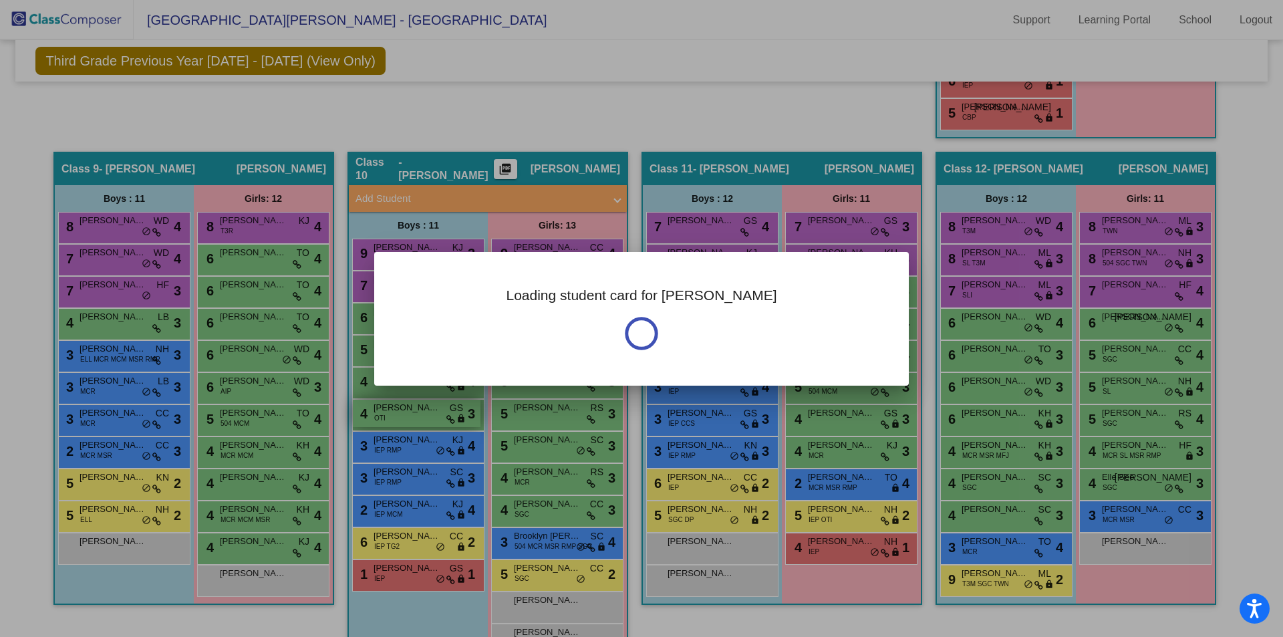
click at [403, 410] on div at bounding box center [641, 318] width 1283 height 637
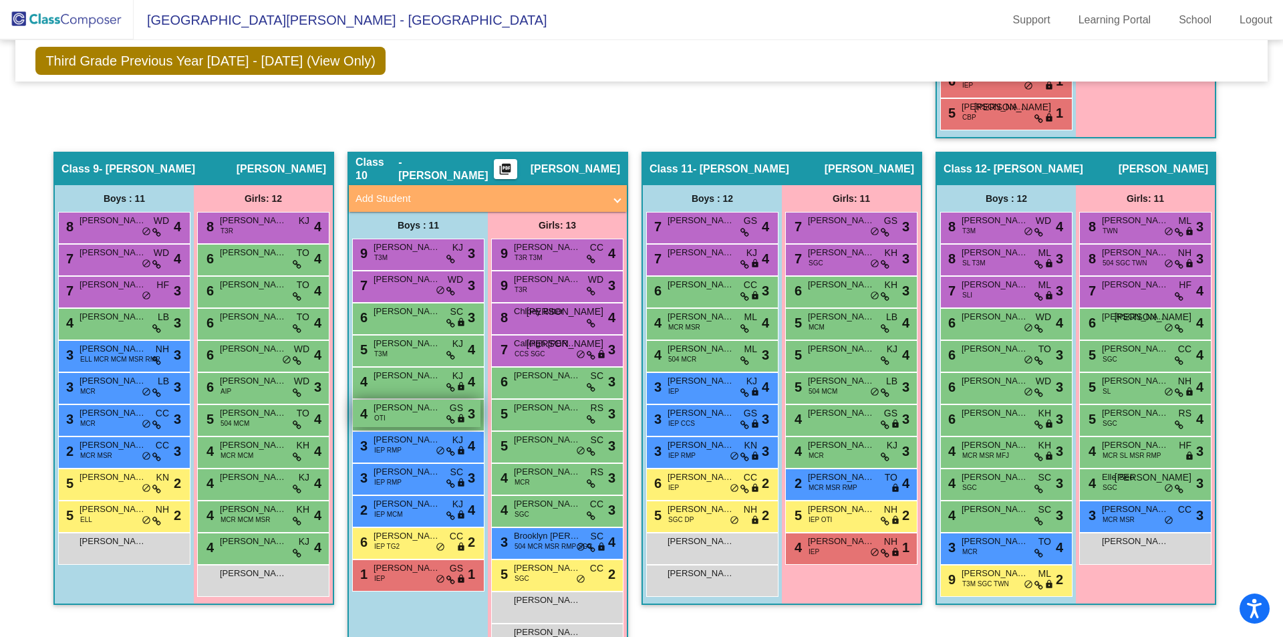
click at [403, 410] on span "Mark Badziong" at bounding box center [406, 407] width 67 height 13
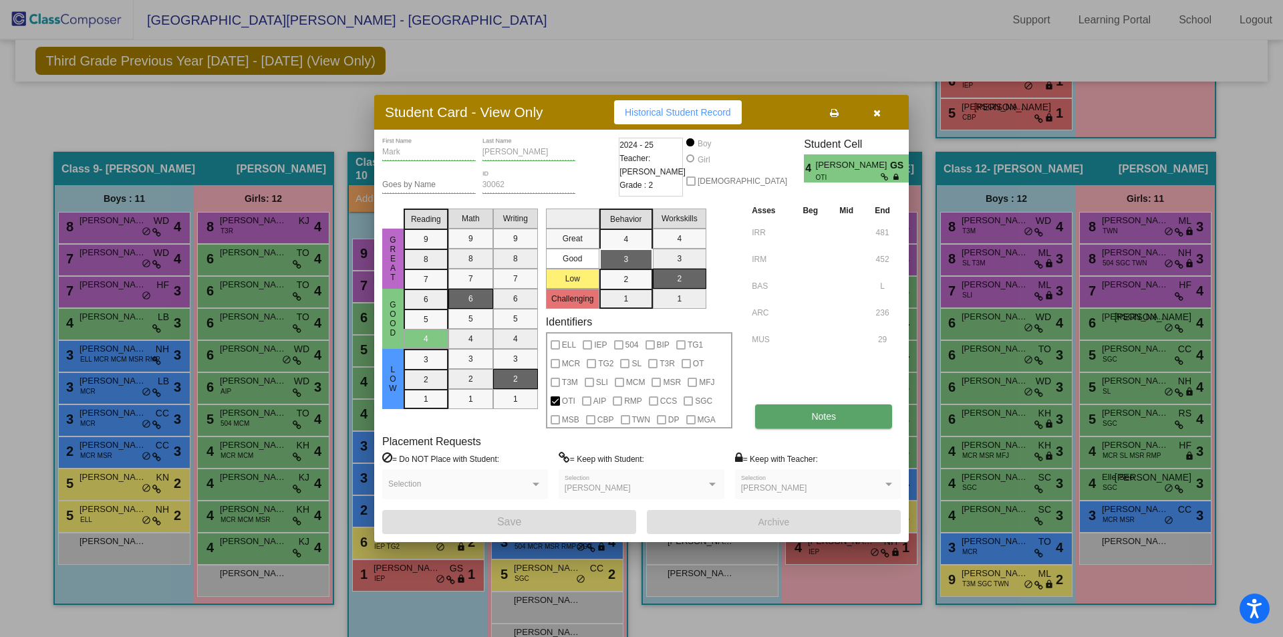
click at [840, 420] on button "Notes" at bounding box center [823, 416] width 137 height 24
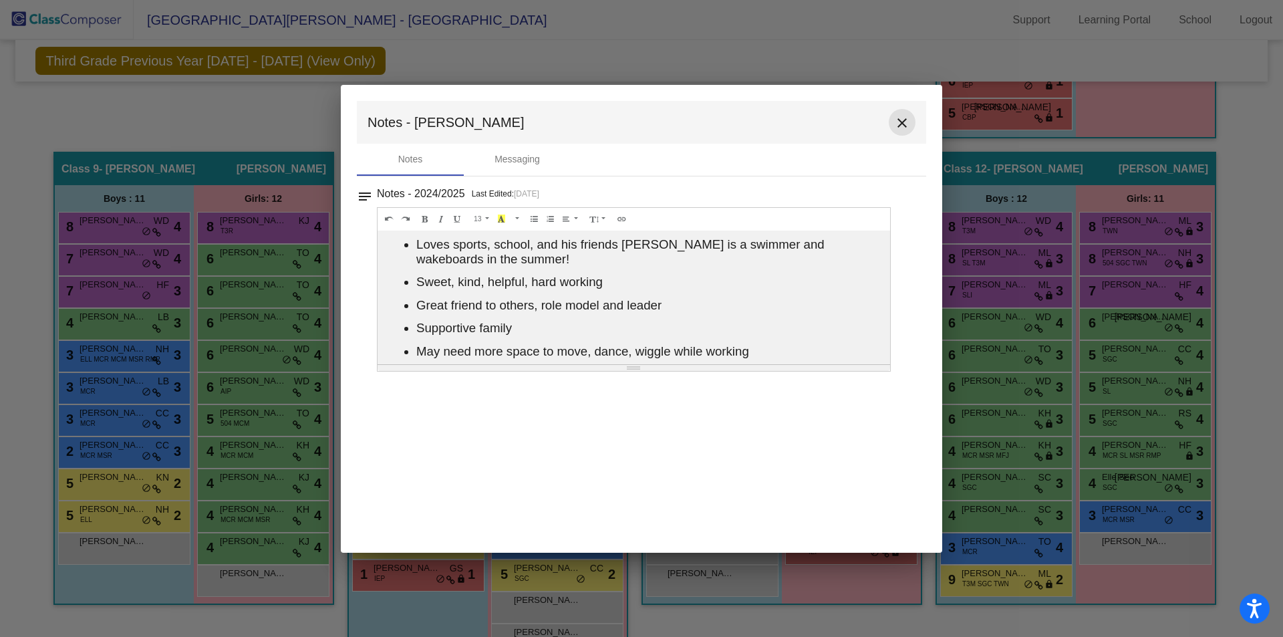
click at [903, 127] on mat-icon "close" at bounding box center [902, 123] width 16 height 16
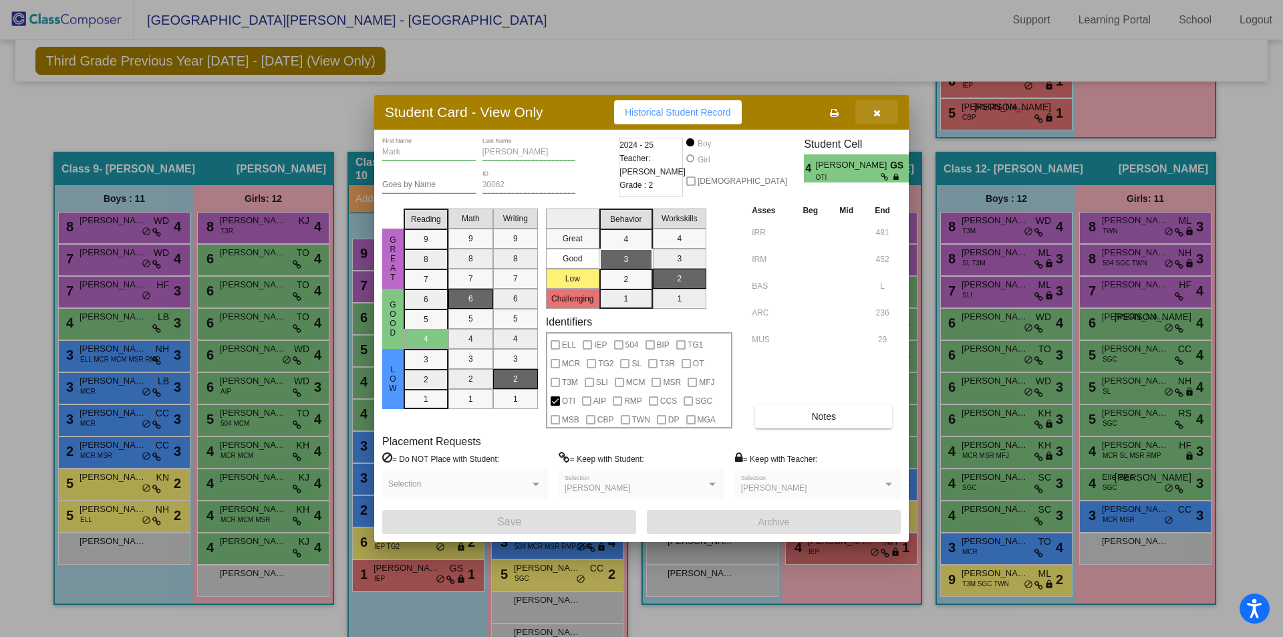
click at [876, 111] on icon "button" at bounding box center [876, 112] width 7 height 9
